Goal: Task Accomplishment & Management: Use online tool/utility

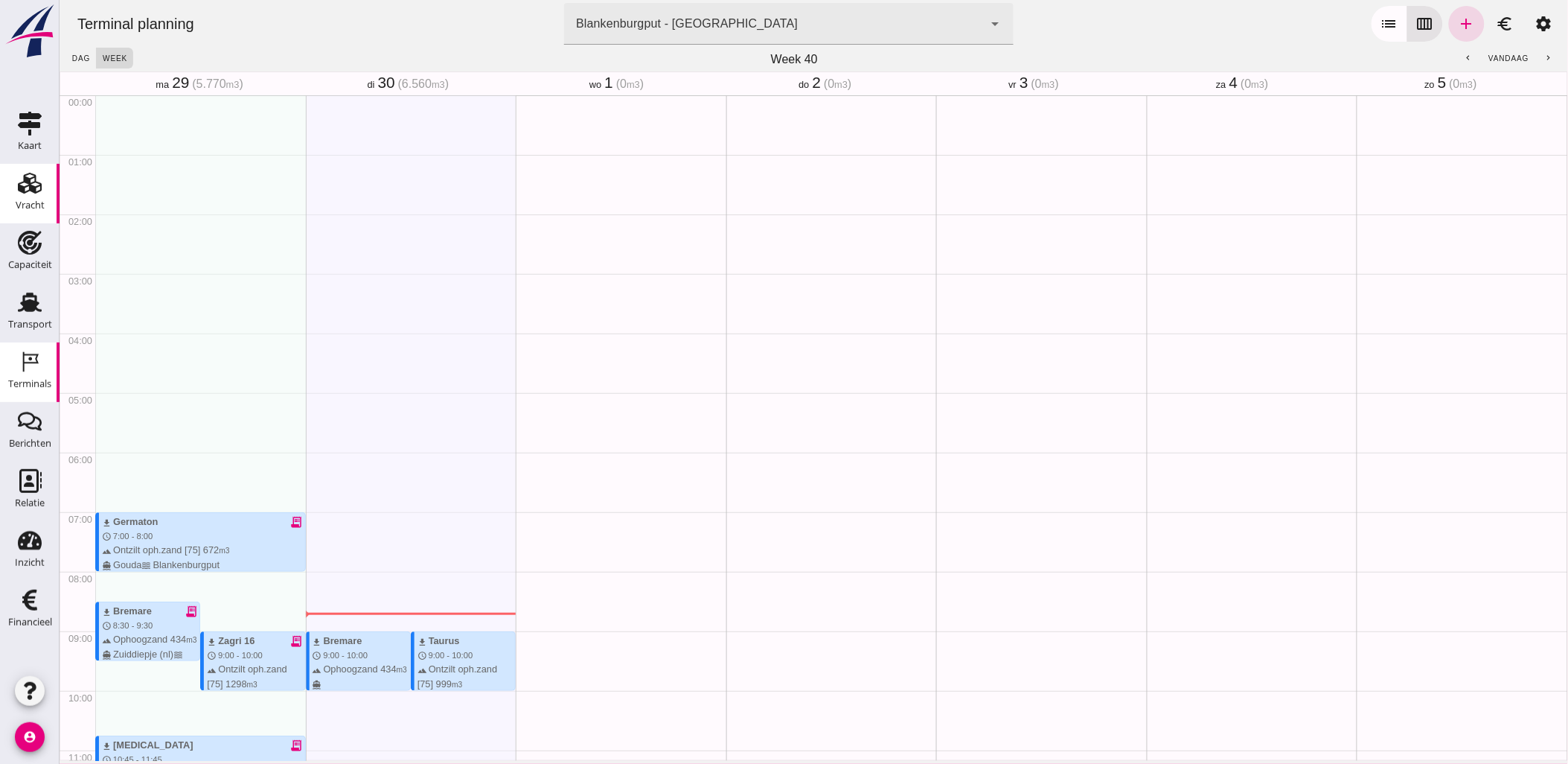
scroll to position [476, 0]
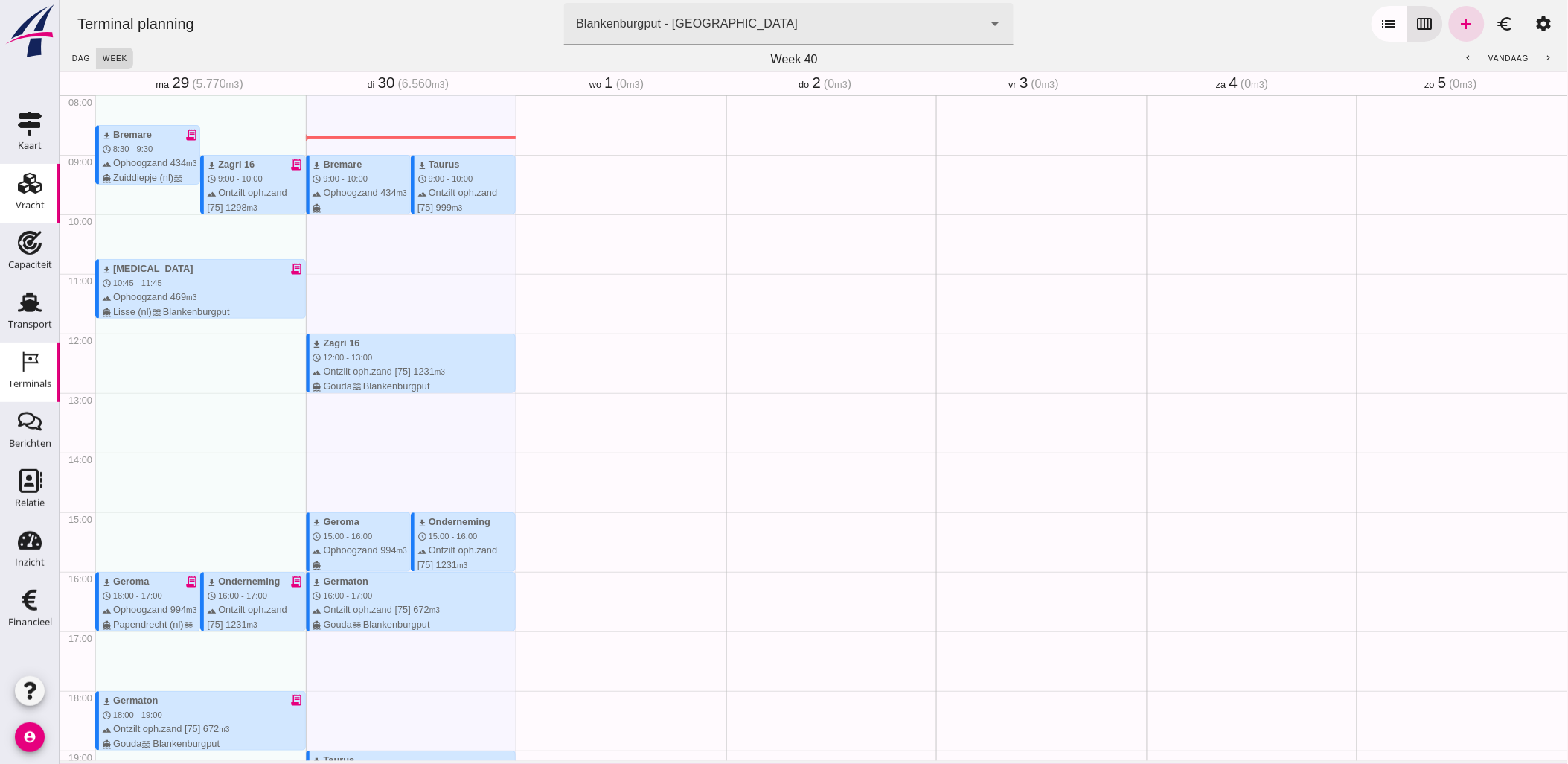
click at [30, 197] on div "Vracht" at bounding box center [30, 205] width 29 height 20
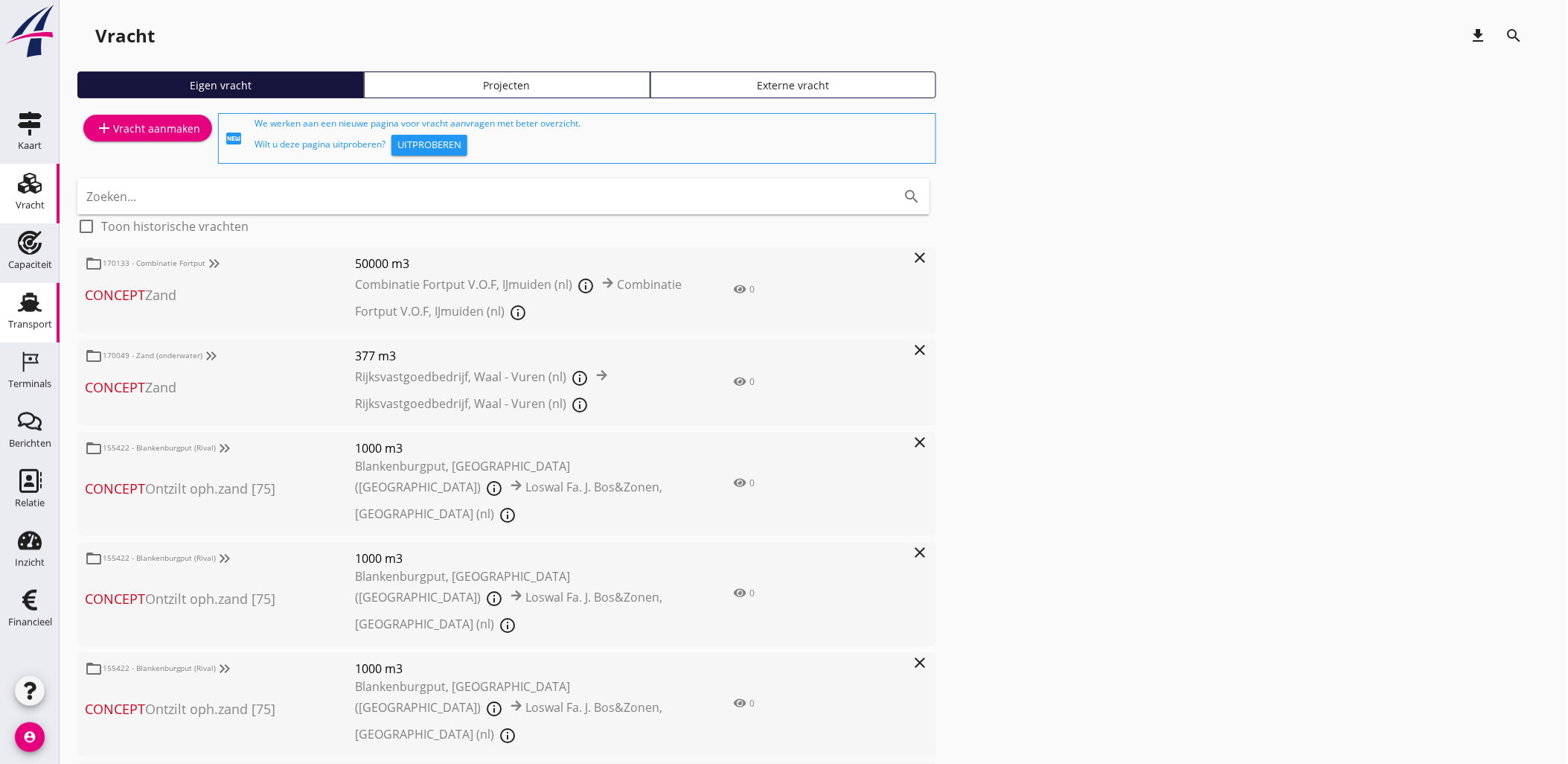
click at [24, 294] on icon "Transport" at bounding box center [29, 302] width 24 height 24
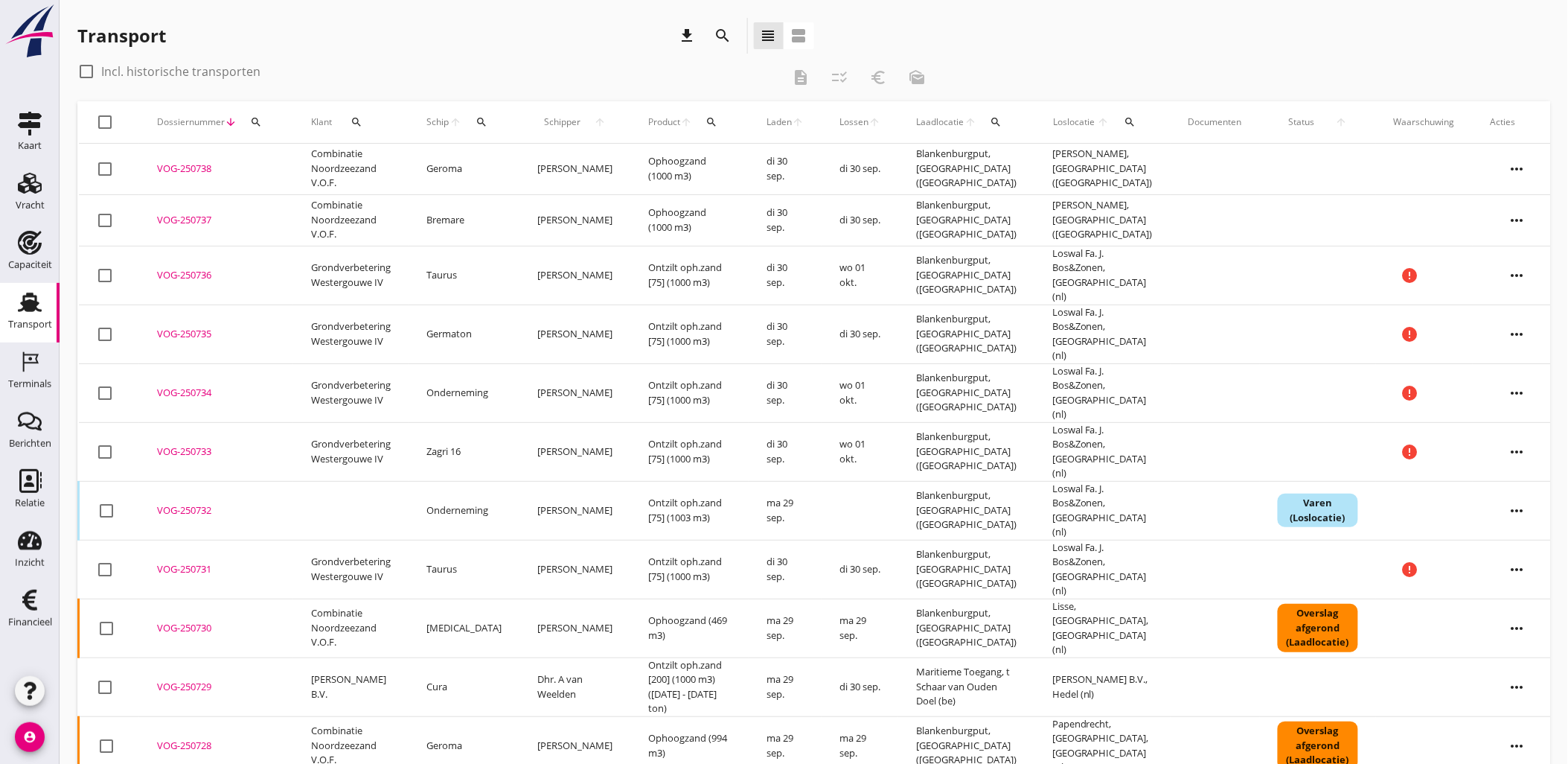
click at [1512, 160] on icon "more_horiz" at bounding box center [1517, 168] width 42 height 42
click at [1526, 285] on div "Vracht aanpassen" at bounding box center [1497, 284] width 107 height 17
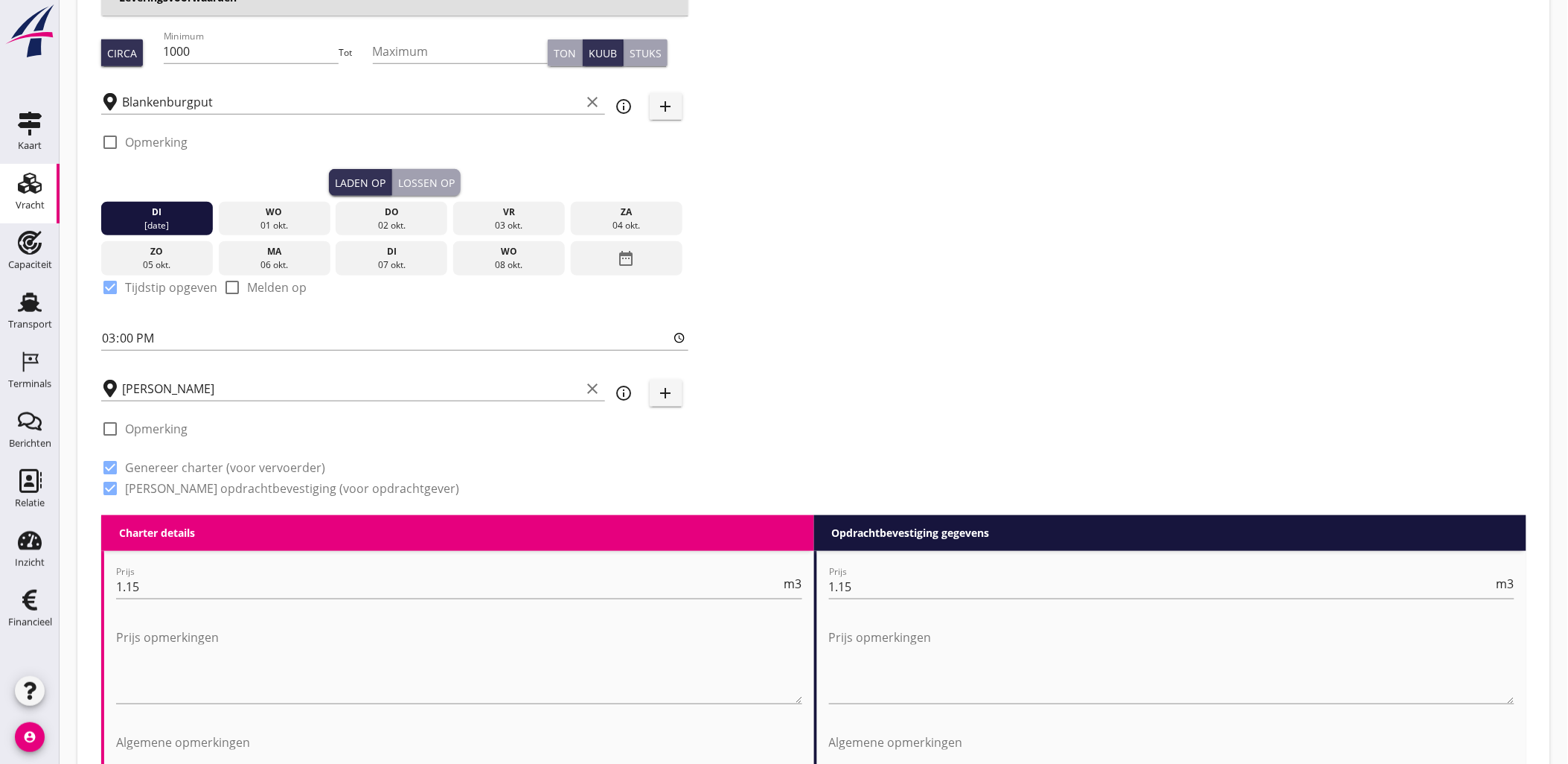
scroll to position [248, 0]
click at [423, 181] on div "Lossen op" at bounding box center [426, 182] width 56 height 16
checkbox input "false"
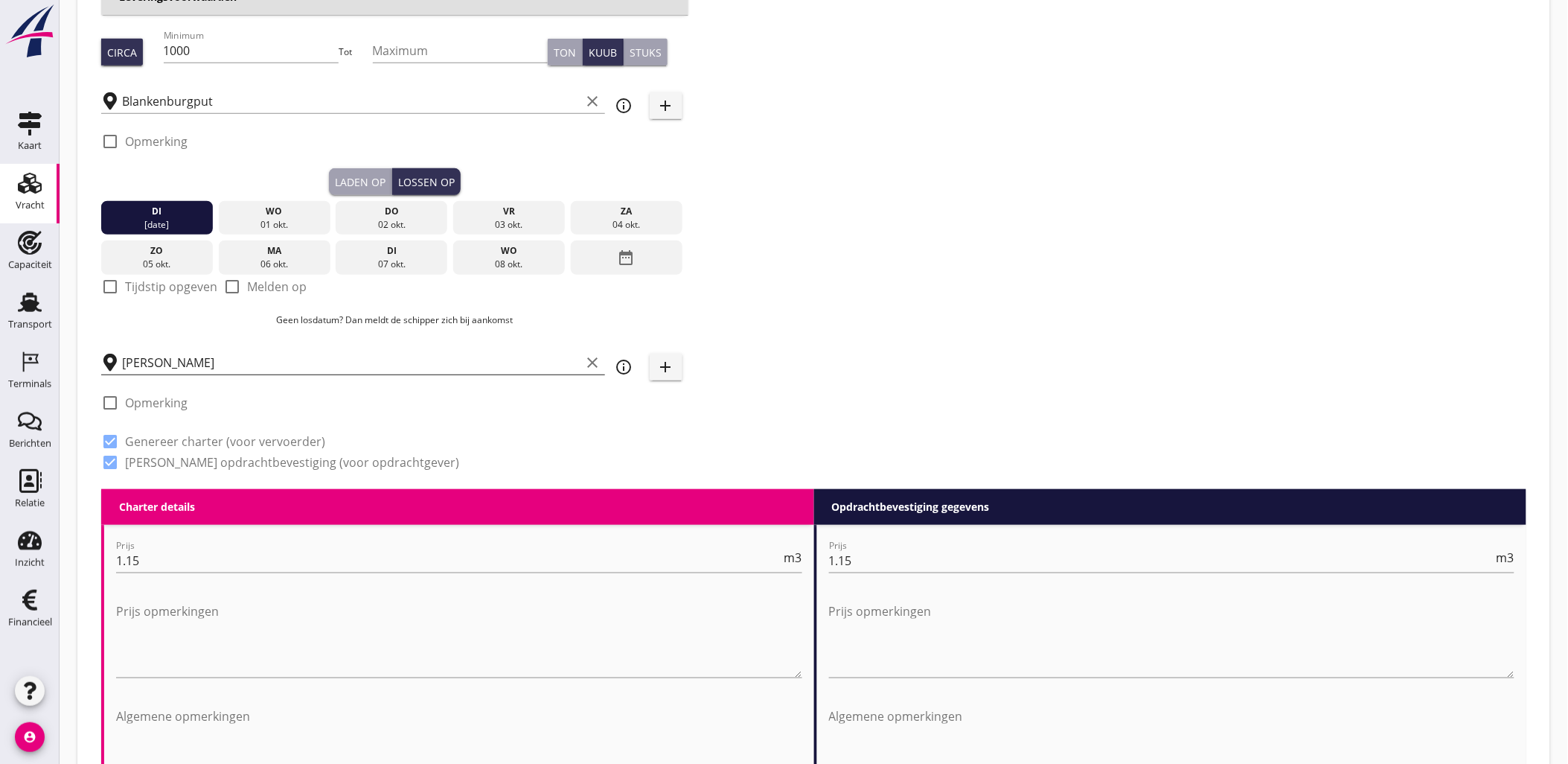
click at [232, 372] on input "[PERSON_NAME]" at bounding box center [352, 363] width 460 height 24
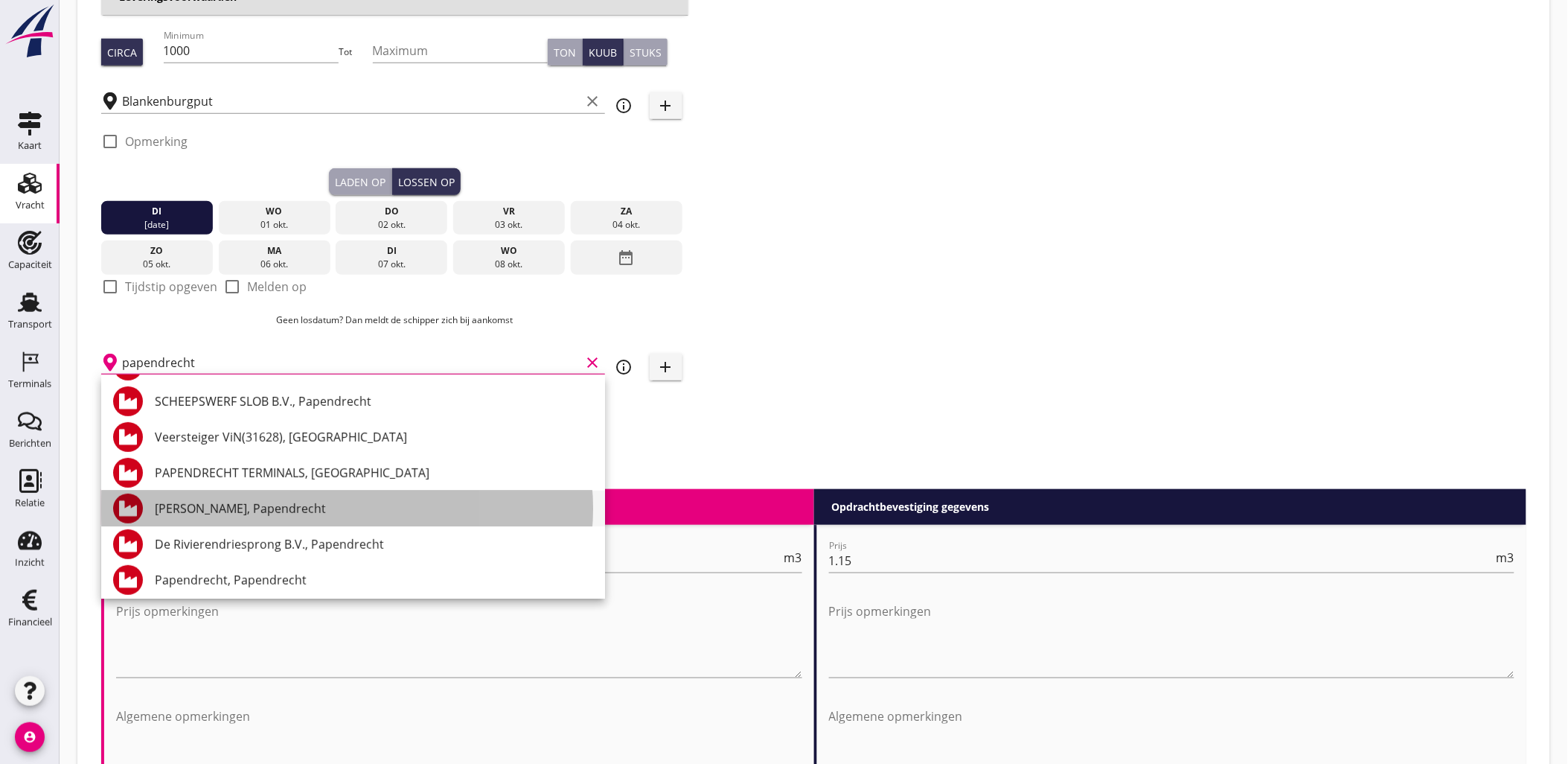
click at [295, 517] on div "[PERSON_NAME], Papendrecht" at bounding box center [373, 508] width 438 height 36
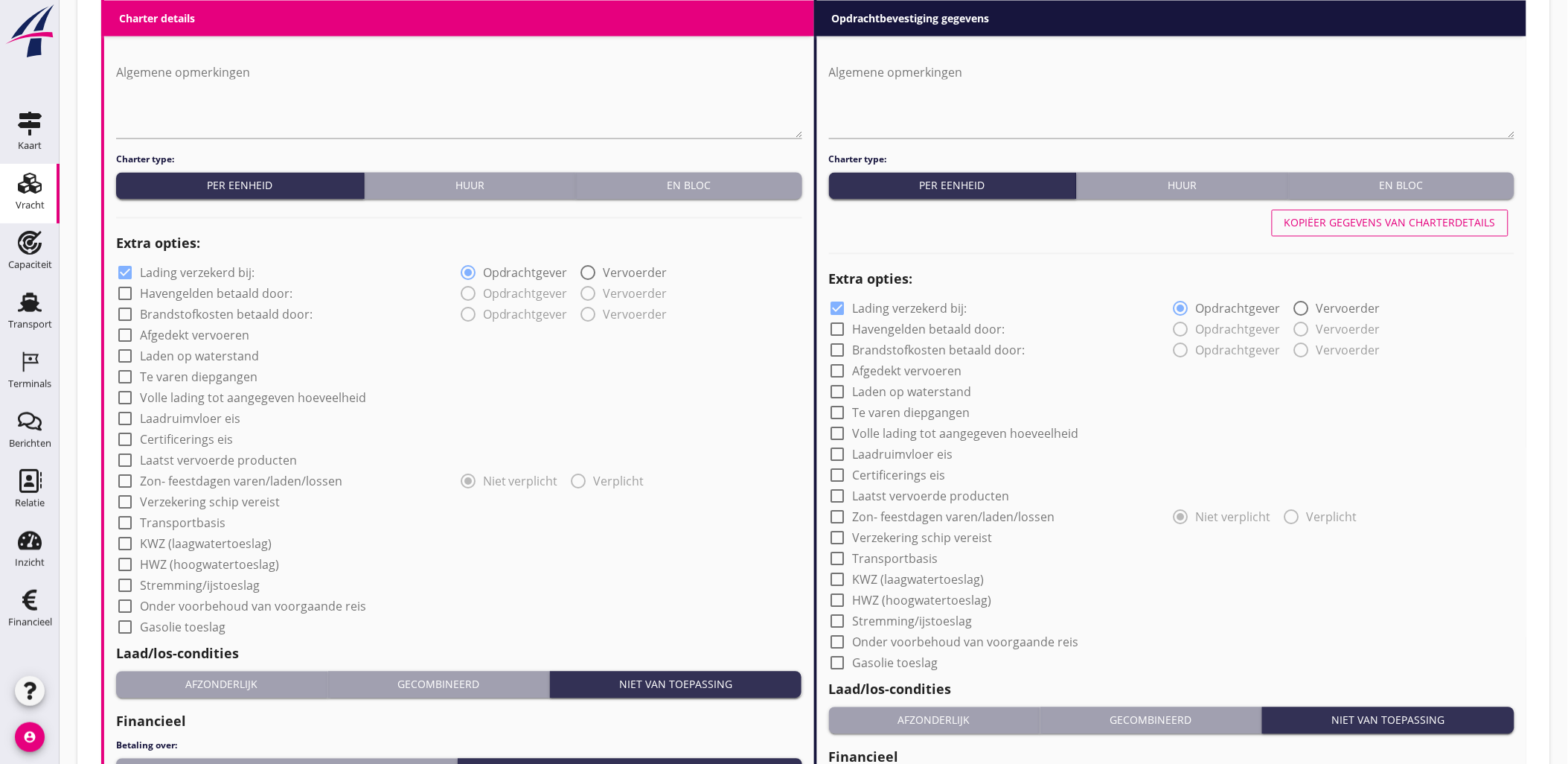
scroll to position [1225, 0]
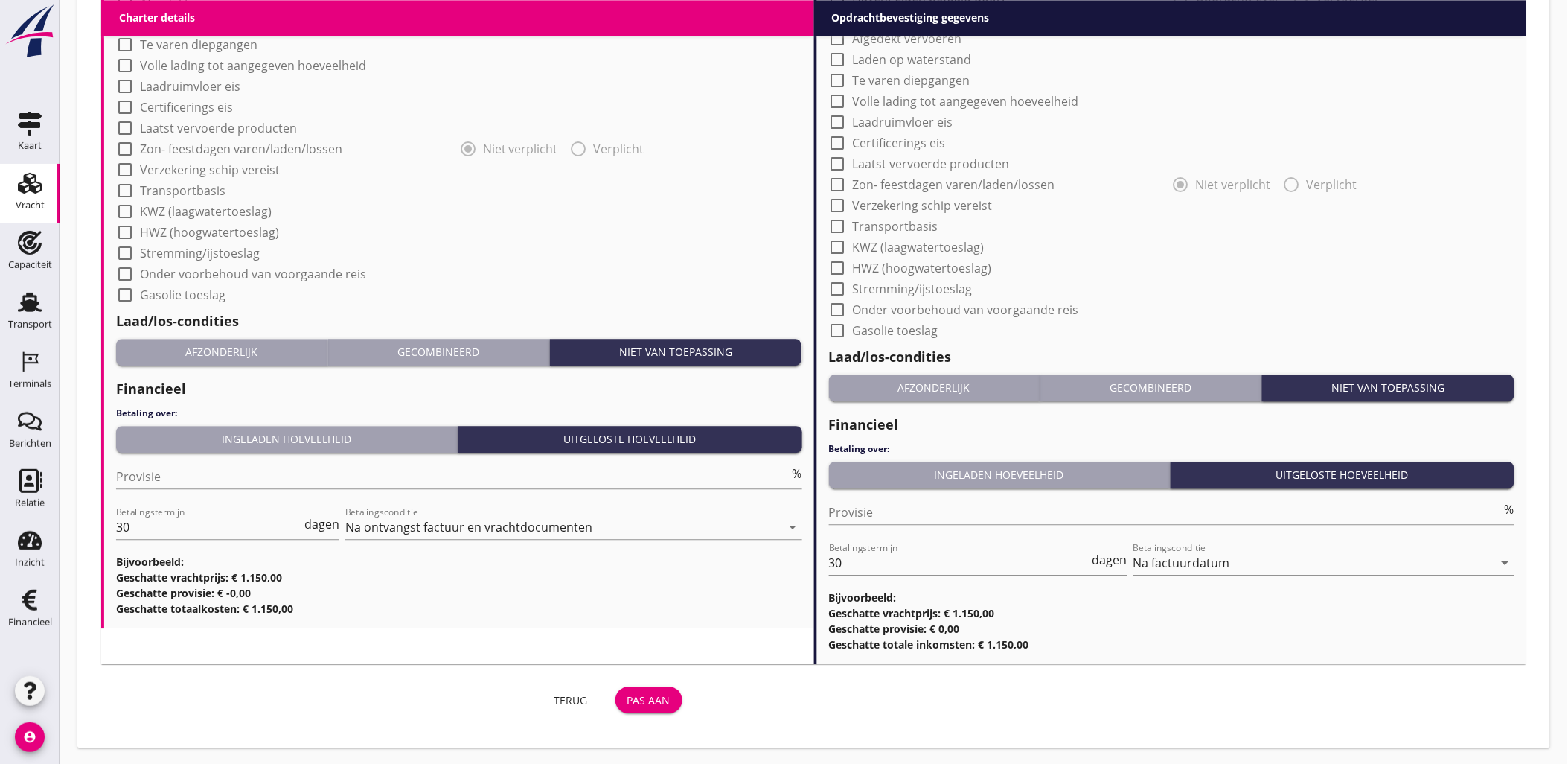
type input "[PERSON_NAME], Papendrecht"
click at [646, 698] on div "Pas aan" at bounding box center [649, 701] width 43 height 16
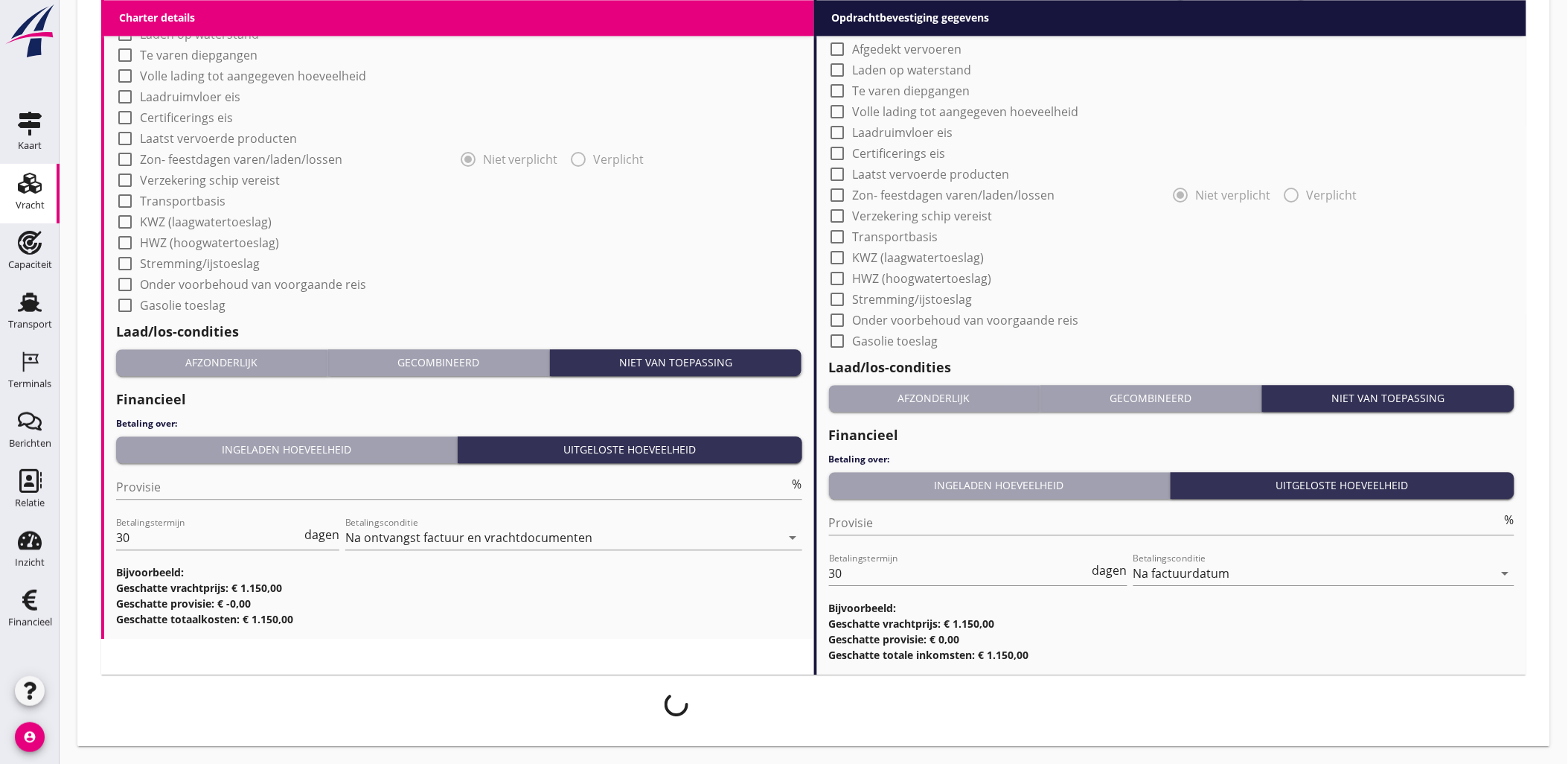
scroll to position [1214, 0]
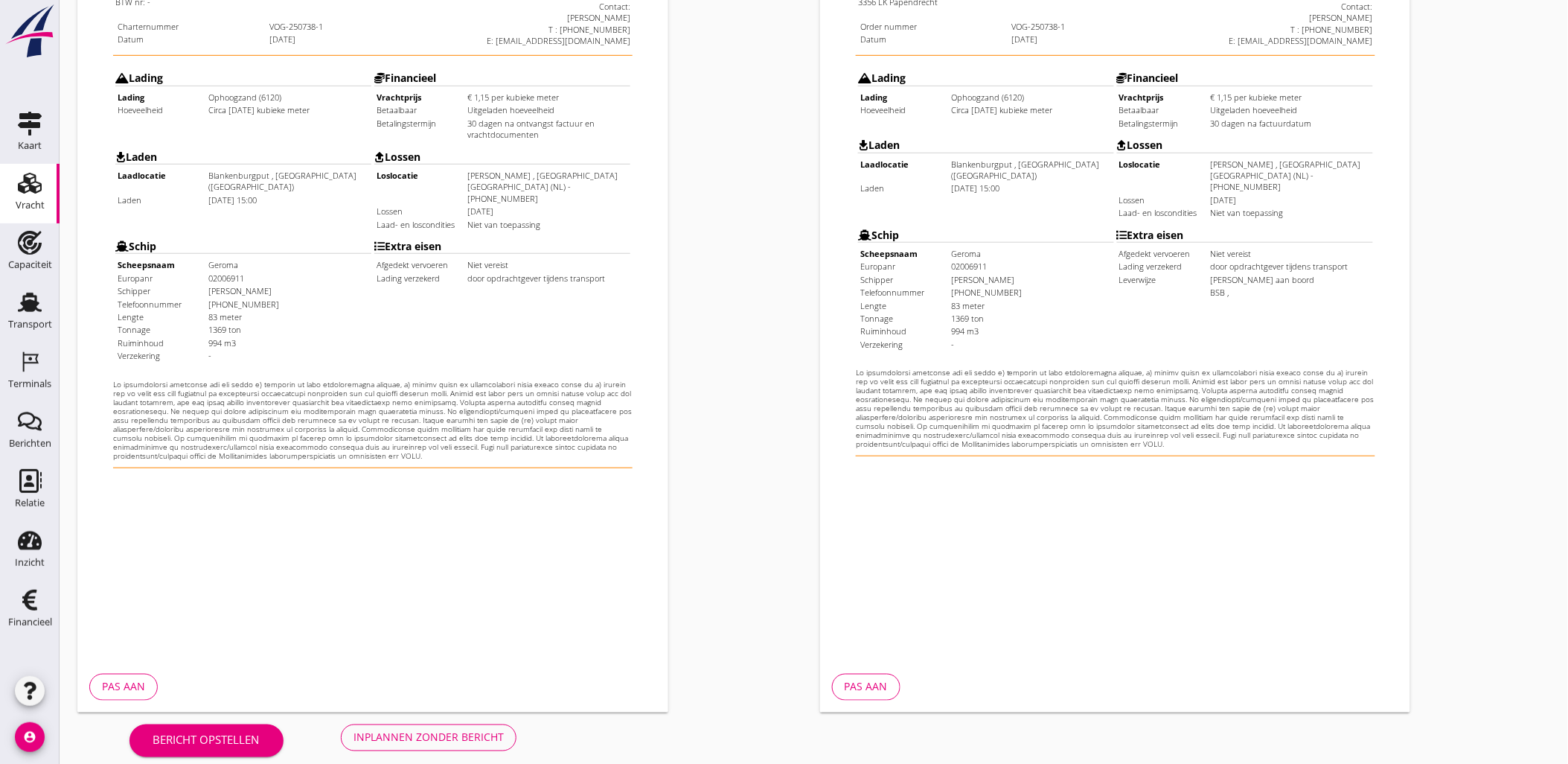
scroll to position [337, 0]
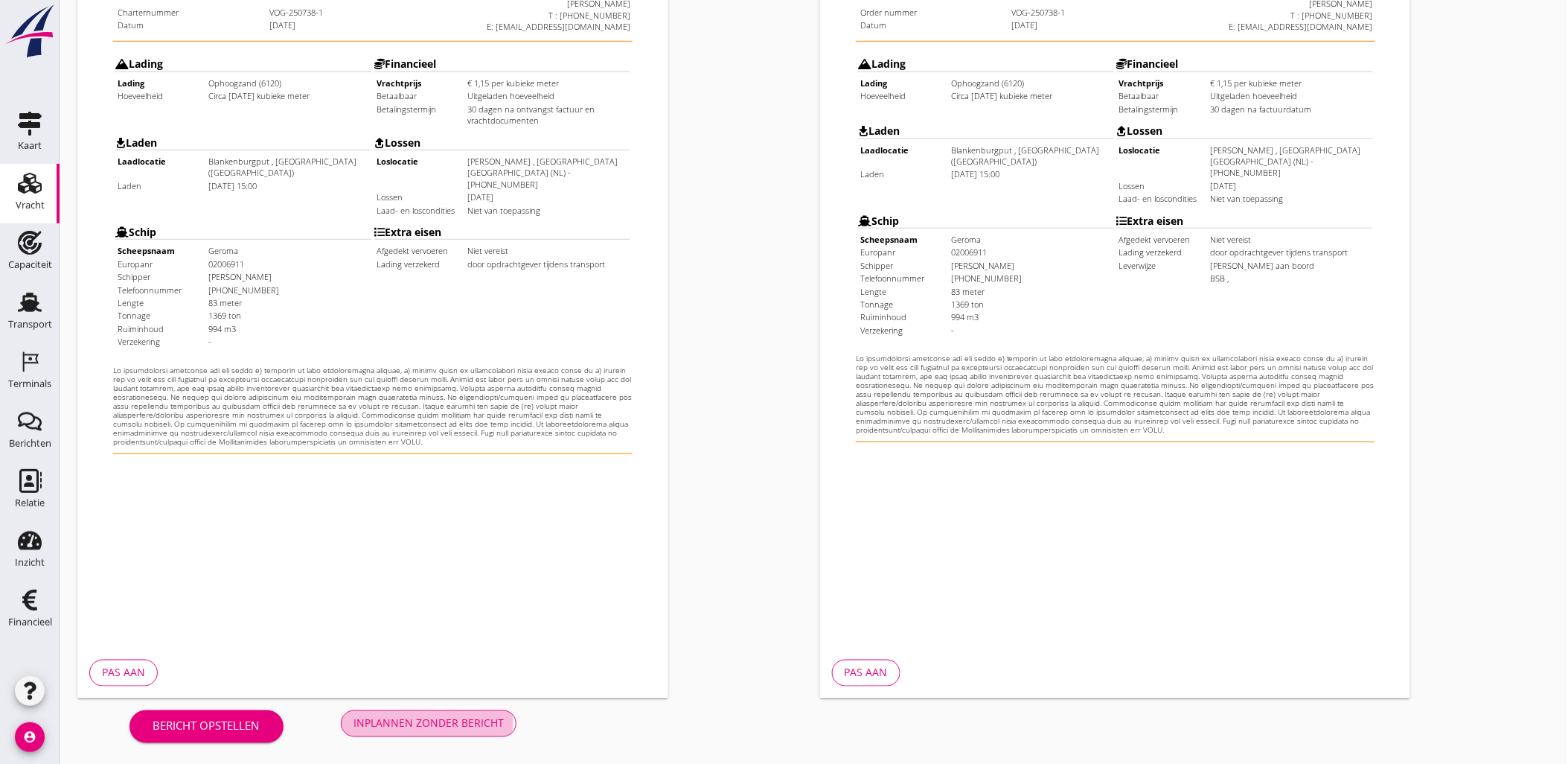
click at [455, 715] on div "Inplannen zonder bericht" at bounding box center [428, 723] width 151 height 16
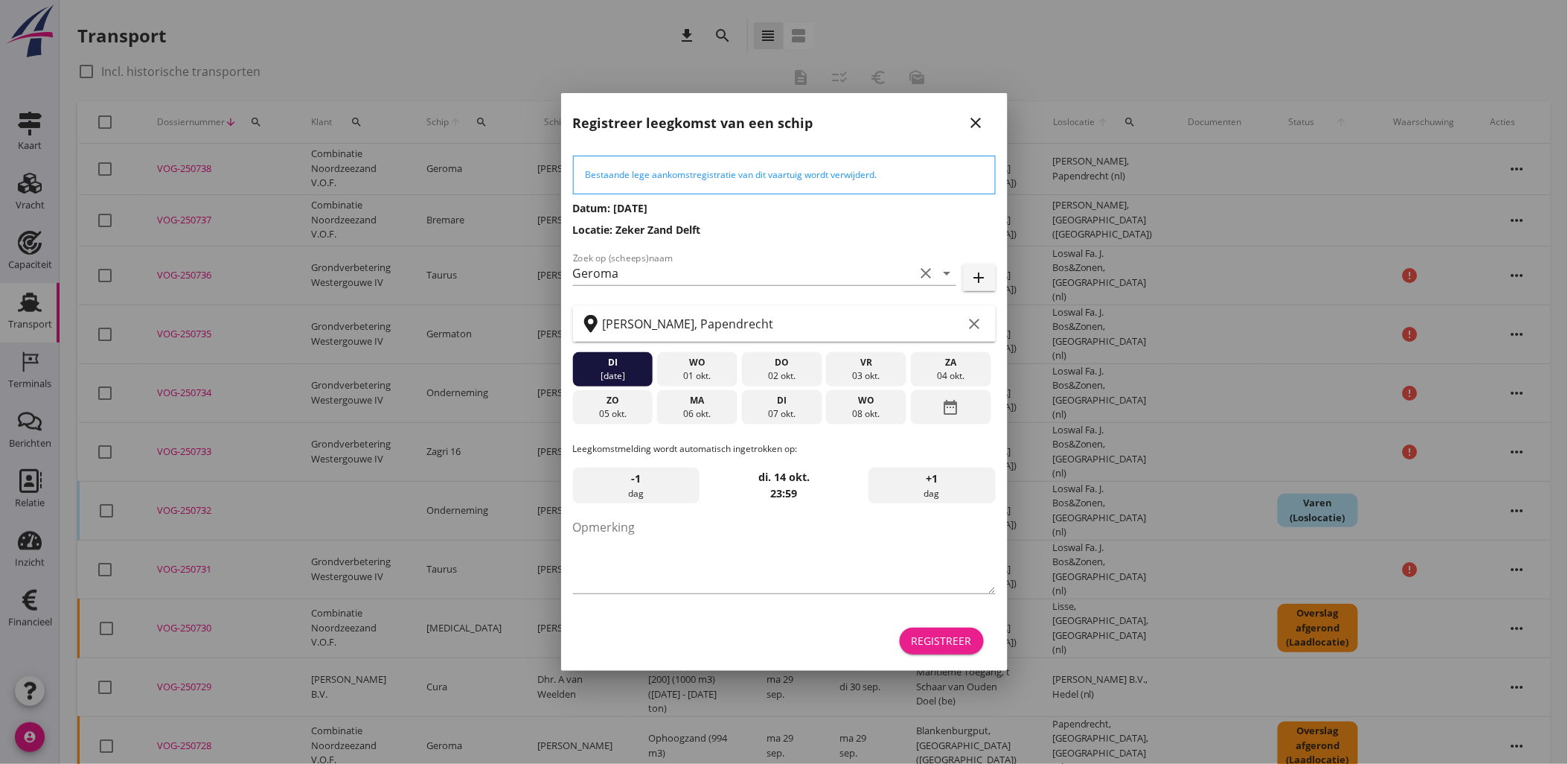
click at [949, 644] on div "Registreer" at bounding box center [942, 641] width 60 height 16
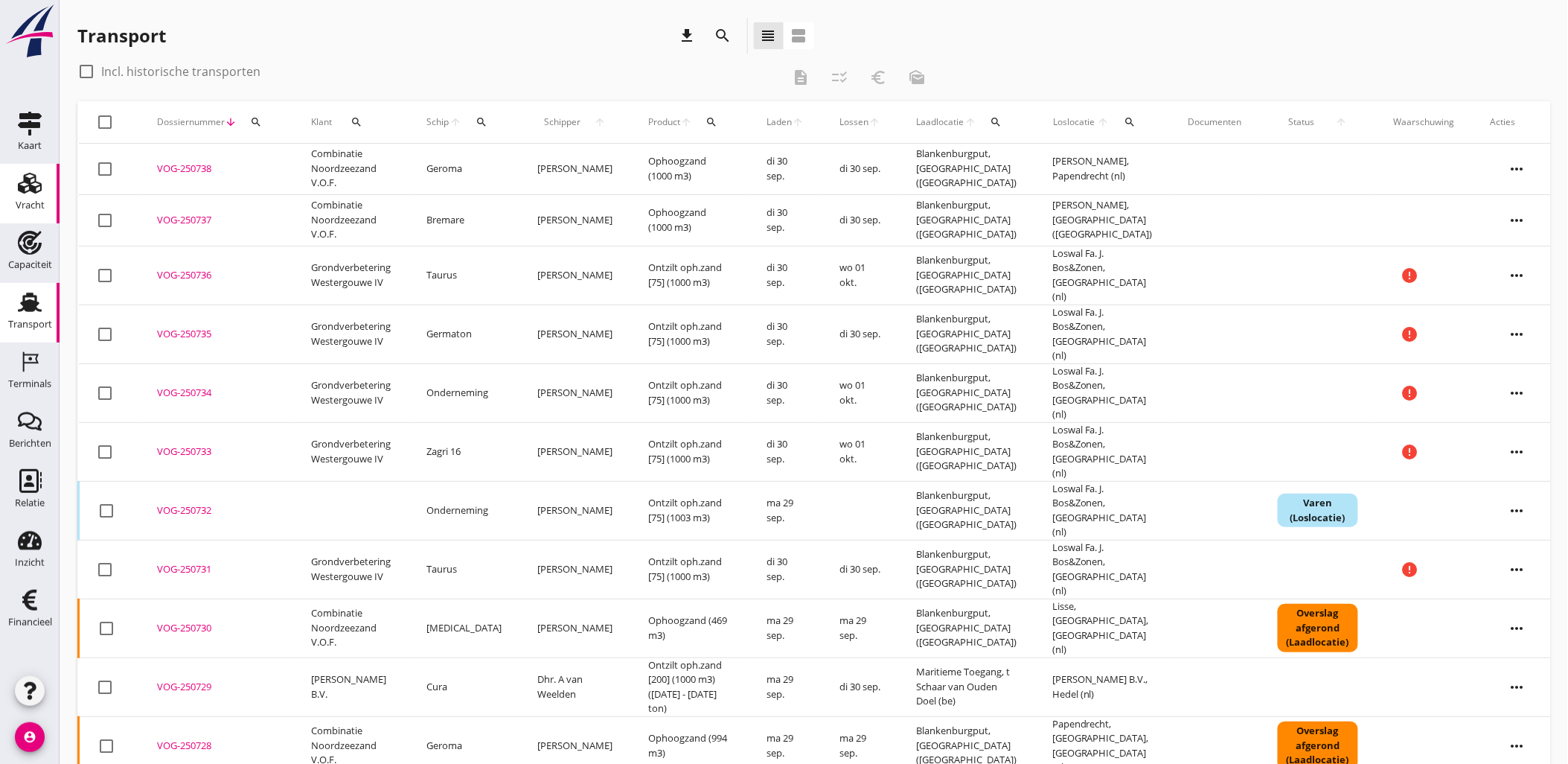
click at [43, 183] on div "Vracht" at bounding box center [29, 183] width 36 height 24
